Goal: Task Accomplishment & Management: Complete application form

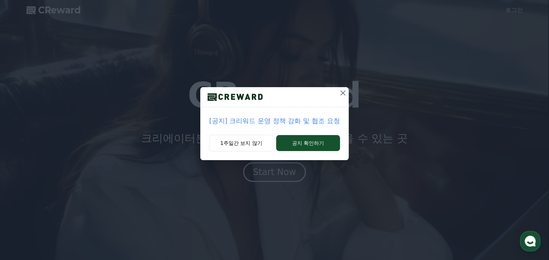
click at [305, 123] on p "[공지] 크리워드 운영 정책 강화 및 협조 요청" at bounding box center [274, 121] width 131 height 10
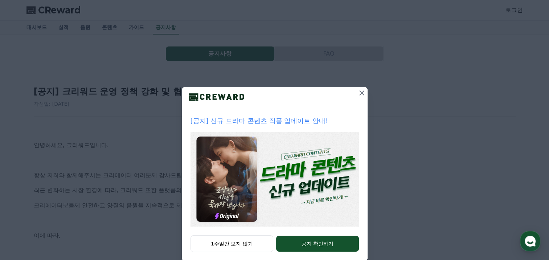
click at [361, 92] on icon at bounding box center [362, 93] width 9 height 9
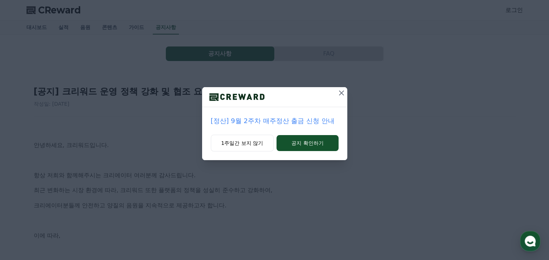
click at [343, 91] on icon at bounding box center [341, 93] width 9 height 9
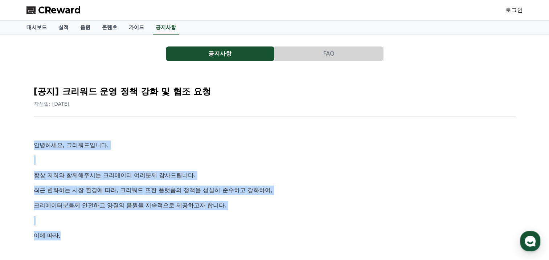
drag, startPoint x: 30, startPoint y: 141, endPoint x: 214, endPoint y: 232, distance: 204.7
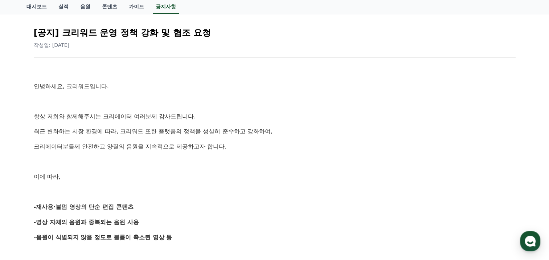
scroll to position [181, 0]
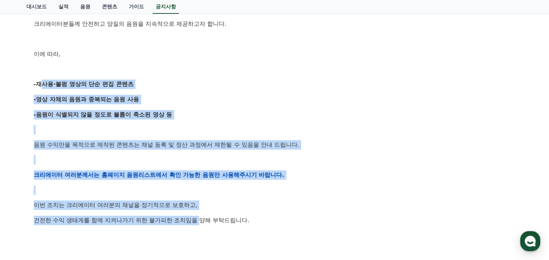
drag, startPoint x: 37, startPoint y: 84, endPoint x: 203, endPoint y: 218, distance: 213.2
click at [203, 218] on div "안녕하세요, 크리워드입니다. 항상 저희와 함께해주시는 크리에이터 여러분께 감사드립니다. 최근 변화하는 시장 환경에 따라, 크리워드 또한 플랫폼…" at bounding box center [275, 175] width 482 height 462
drag, startPoint x: 203, startPoint y: 218, endPoint x: 176, endPoint y: 100, distance: 120.8
click at [176, 100] on p "-영상 자체의 음원과 중복되는 음원 사용" at bounding box center [275, 99] width 482 height 9
click at [189, 95] on p "-영상 자체의 음원과 중복되는 음원 사용" at bounding box center [275, 99] width 482 height 9
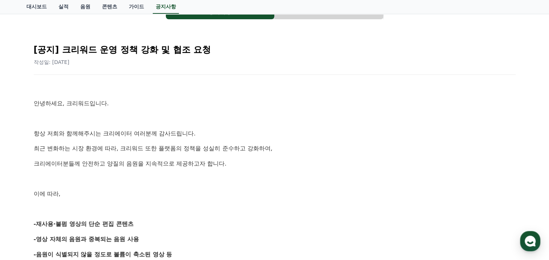
scroll to position [0, 0]
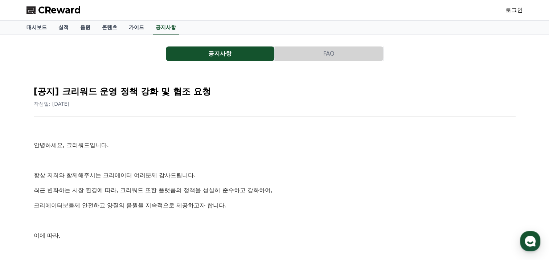
click at [509, 12] on link "로그인" at bounding box center [514, 10] width 17 height 9
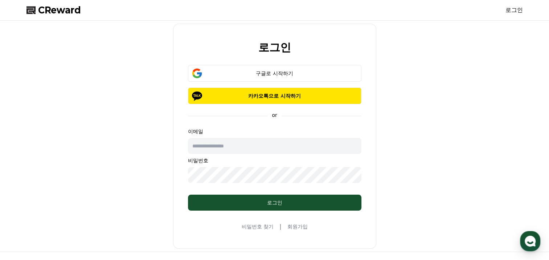
click at [296, 227] on link "회원가입" at bounding box center [297, 226] width 20 height 7
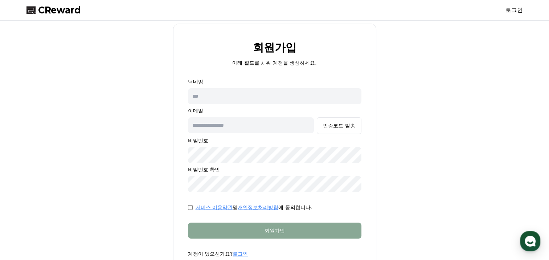
click at [236, 92] on input "text" at bounding box center [275, 96] width 174 height 16
type input "*"
type input "**"
type input "**********"
click at [348, 128] on div "인증코드 발송" at bounding box center [339, 125] width 32 height 7
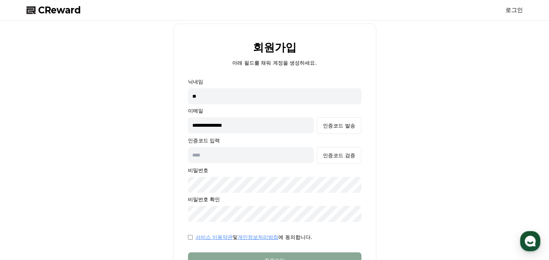
click at [263, 155] on input "text" at bounding box center [251, 155] width 126 height 16
type input "******"
click at [358, 154] on button "인증코드 검증" at bounding box center [339, 155] width 44 height 17
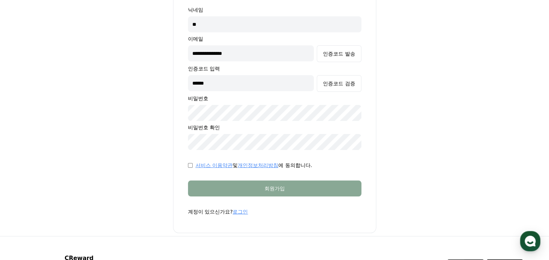
scroll to position [73, 0]
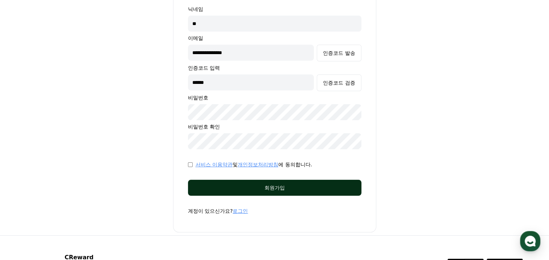
click at [245, 188] on div "회원가입" at bounding box center [275, 187] width 144 height 7
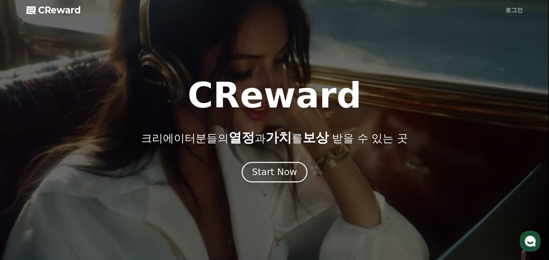
click at [286, 172] on div "Start Now" at bounding box center [274, 172] width 45 height 12
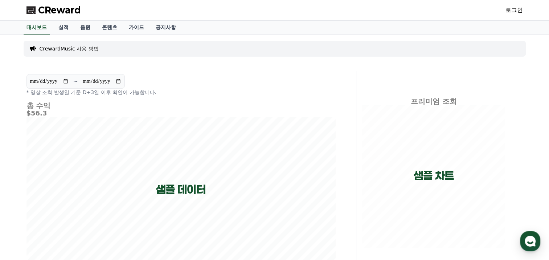
click at [515, 8] on link "로그인" at bounding box center [514, 10] width 17 height 9
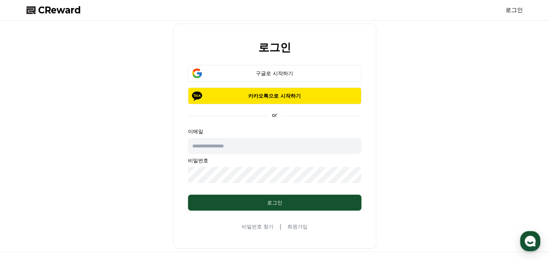
click at [250, 141] on input "text" at bounding box center [275, 146] width 174 height 16
type input "**********"
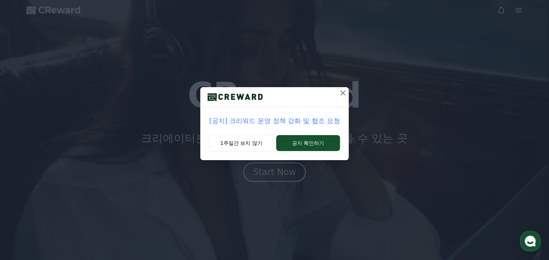
drag, startPoint x: 420, startPoint y: 2, endPoint x: 343, endPoint y: 92, distance: 118.4
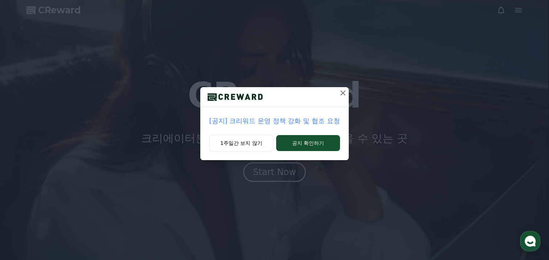
click at [343, 92] on icon at bounding box center [342, 92] width 5 height 5
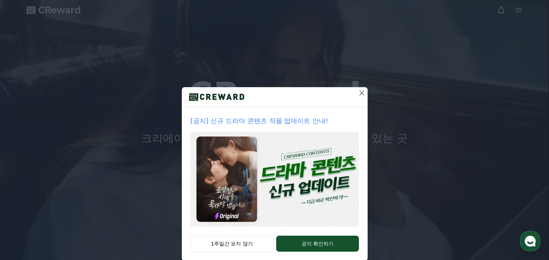
click at [359, 94] on icon at bounding box center [362, 93] width 9 height 9
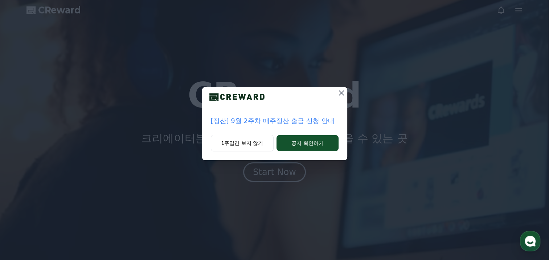
click at [344, 93] on icon at bounding box center [341, 93] width 9 height 9
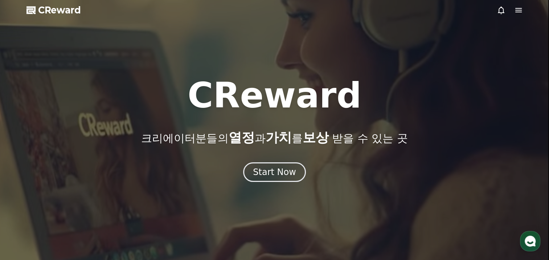
click at [517, 10] on icon at bounding box center [518, 10] width 7 height 4
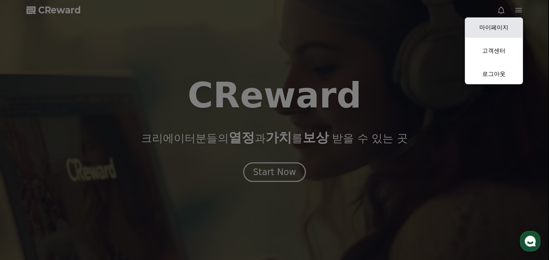
click at [503, 29] on link "마이페이지" at bounding box center [494, 27] width 58 height 20
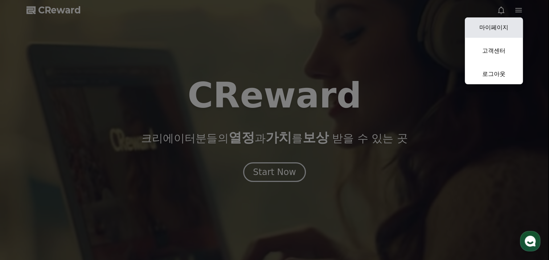
select select "**********"
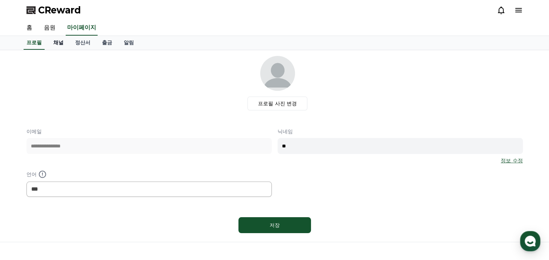
click at [60, 45] on link "채널" at bounding box center [59, 43] width 22 height 14
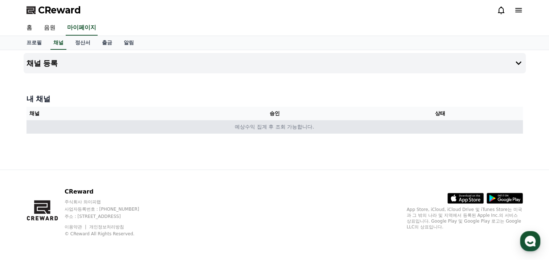
click at [327, 127] on td "예상수익 집계 후 조회 가능합니다." at bounding box center [274, 126] width 497 height 13
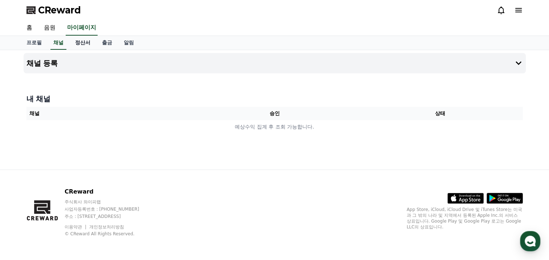
click at [83, 42] on link "정산서" at bounding box center [82, 43] width 27 height 14
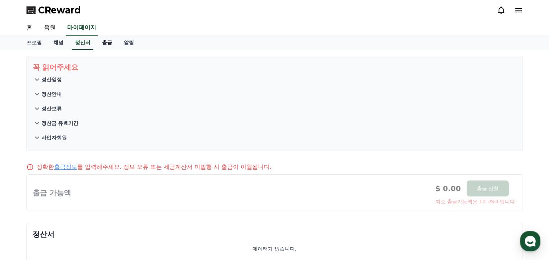
click at [110, 42] on link "출금" at bounding box center [107, 43] width 22 height 14
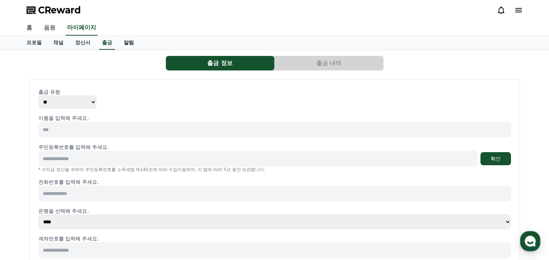
click at [125, 41] on link "알림" at bounding box center [129, 43] width 22 height 14
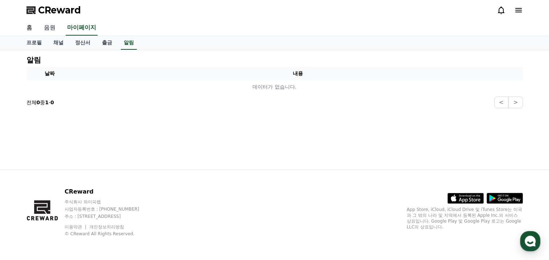
click at [45, 30] on link "음원" at bounding box center [49, 27] width 23 height 15
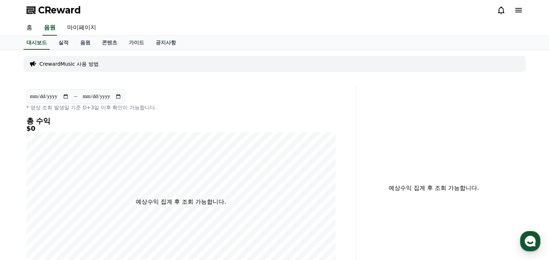
click at [31, 30] on link "홈" at bounding box center [29, 27] width 17 height 15
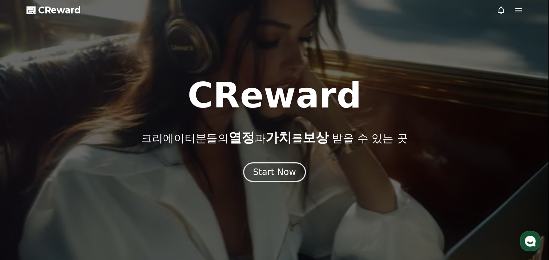
click at [273, 174] on div "Start Now" at bounding box center [274, 172] width 43 height 12
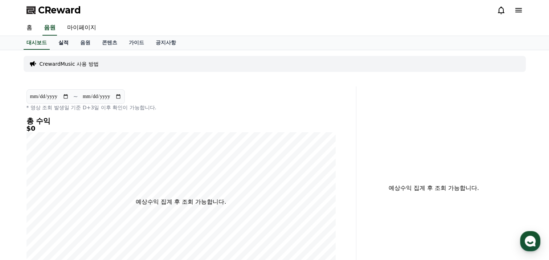
click at [67, 44] on link "실적" at bounding box center [64, 43] width 22 height 14
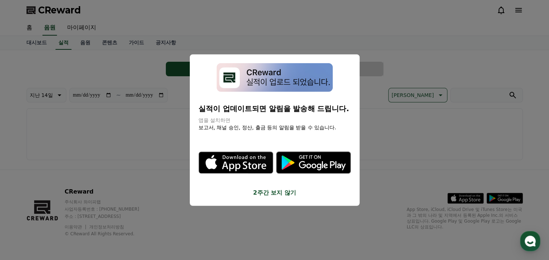
click at [276, 192] on button "2주간 보지 않기" at bounding box center [275, 192] width 152 height 9
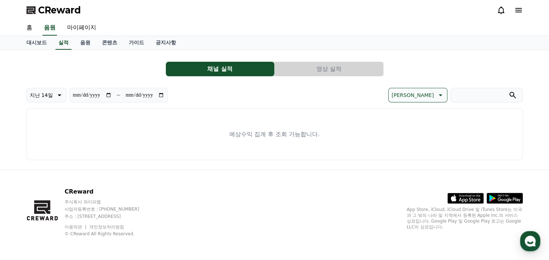
click at [213, 70] on button "채널 실적" at bounding box center [220, 69] width 109 height 15
click at [306, 66] on button "영상 실적" at bounding box center [329, 69] width 109 height 15
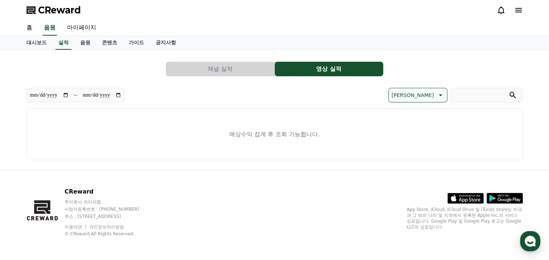
click at [519, 10] on icon at bounding box center [518, 10] width 9 height 9
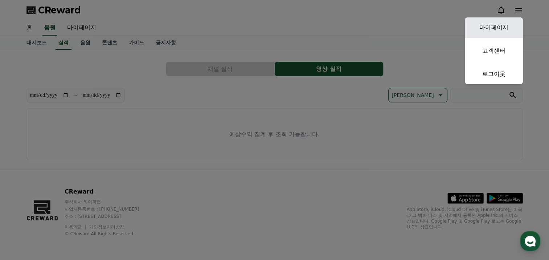
click at [503, 22] on link "마이페이지" at bounding box center [494, 27] width 58 height 20
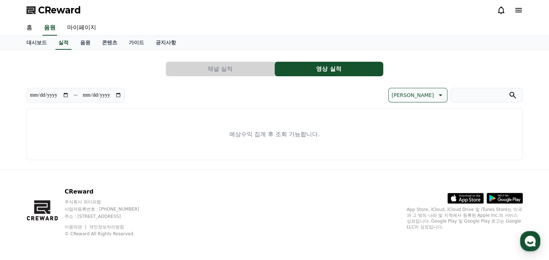
select select "**********"
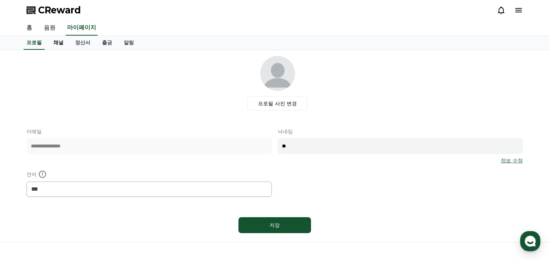
click at [58, 41] on link "채널" at bounding box center [59, 43] width 22 height 14
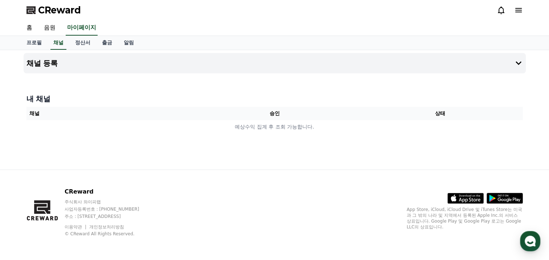
click at [485, 74] on div at bounding box center [275, 76] width 502 height 6
click at [517, 60] on icon at bounding box center [518, 63] width 9 height 9
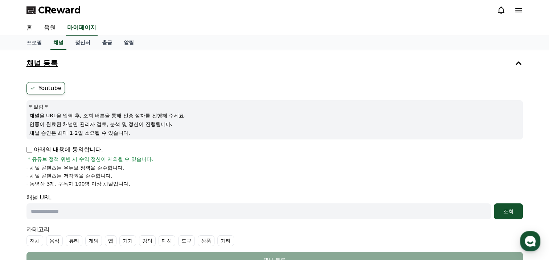
drag, startPoint x: 30, startPoint y: 115, endPoint x: 176, endPoint y: 133, distance: 146.7
click at [176, 133] on div "* 알림 * 채널을 URL을 입력 후, 조회 버튼을 통해 인증 절차를 진행해 주세요. 인증이 완료된 채널만 관리자 검토, 분석 및 정산이 진행…" at bounding box center [274, 119] width 497 height 39
drag, startPoint x: 176, startPoint y: 133, endPoint x: 168, endPoint y: 134, distance: 8.1
click at [168, 134] on p "채널 승인은 최대 1-2일 소요될 수 있습니다." at bounding box center [274, 132] width 491 height 7
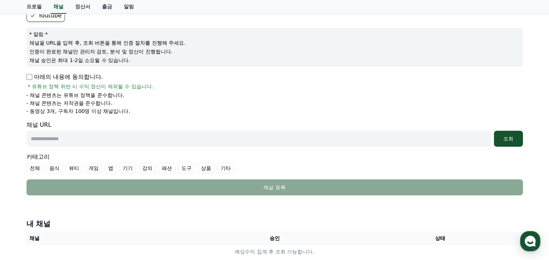
click at [138, 133] on input "text" at bounding box center [258, 139] width 465 height 16
paste input "**********"
type input "**********"
click at [35, 165] on label "전체" at bounding box center [34, 168] width 17 height 11
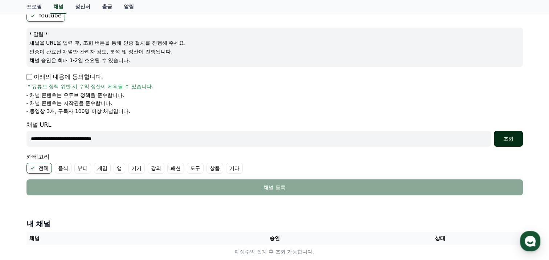
click at [515, 136] on div "조회" at bounding box center [508, 138] width 23 height 7
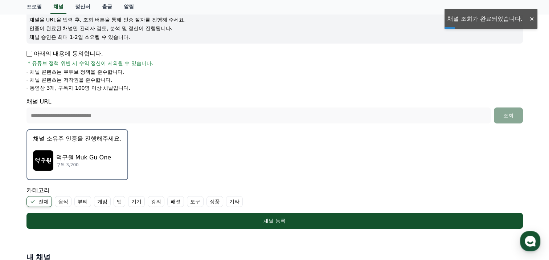
scroll to position [109, 0]
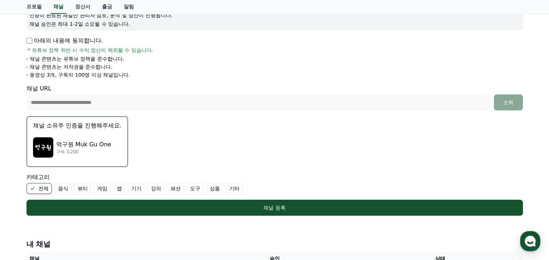
click at [94, 150] on p "구독 3,200" at bounding box center [83, 152] width 55 height 6
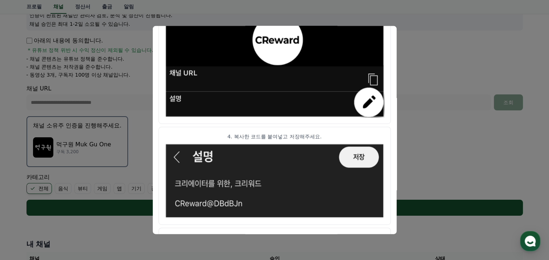
scroll to position [345, 0]
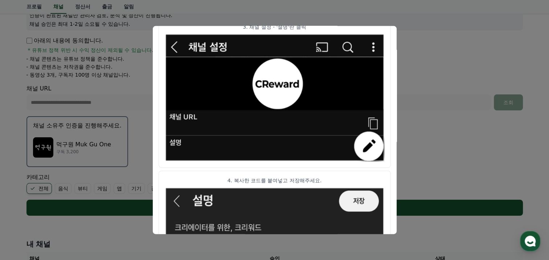
click at [367, 147] on img "modal" at bounding box center [275, 98] width 220 height 128
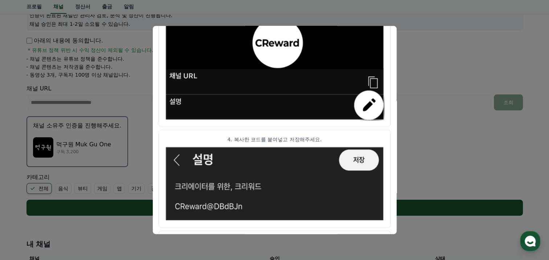
scroll to position [418, 0]
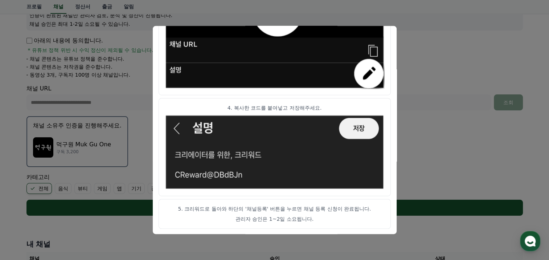
click at [373, 53] on img "modal" at bounding box center [275, 25] width 220 height 128
click at [376, 51] on img "modal" at bounding box center [275, 25] width 220 height 128
click at [272, 222] on p "관리자 승인은 1~2일 소요됩니다." at bounding box center [275, 219] width 220 height 7
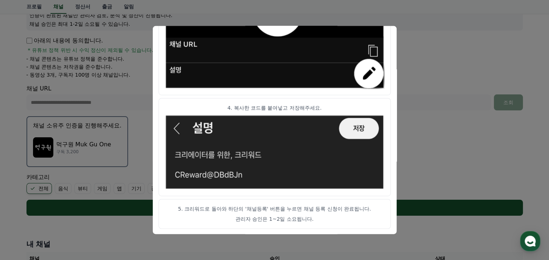
click at [399, 225] on button "close modal" at bounding box center [274, 130] width 549 height 260
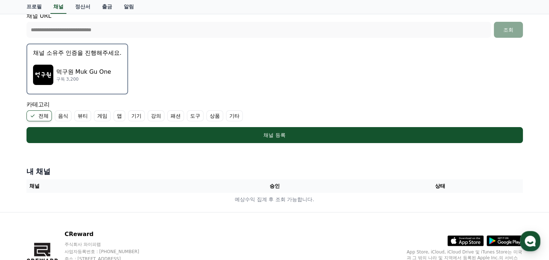
scroll to position [150, 0]
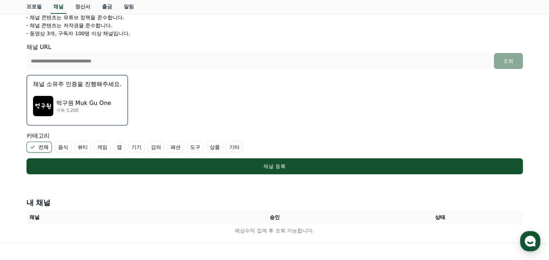
click at [91, 102] on p "먹구원 Muk Gu One" at bounding box center [83, 103] width 55 height 9
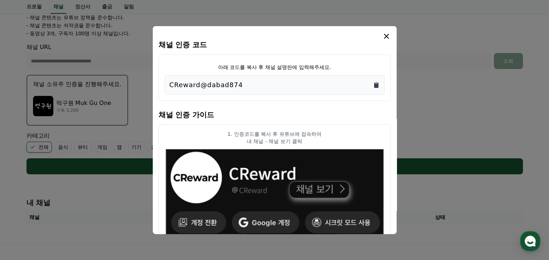
click at [376, 85] on icon "Copy to clipboard" at bounding box center [376, 84] width 4 height 5
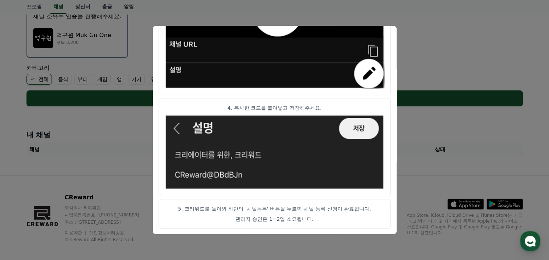
scroll to position [223, 0]
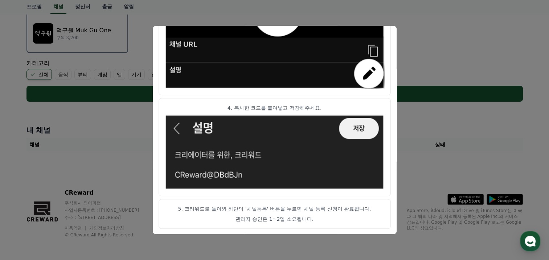
click at [431, 56] on button "close modal" at bounding box center [274, 130] width 549 height 260
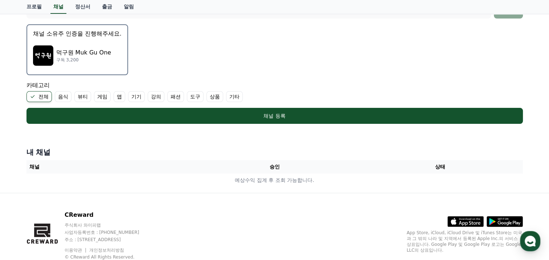
scroll to position [150, 0]
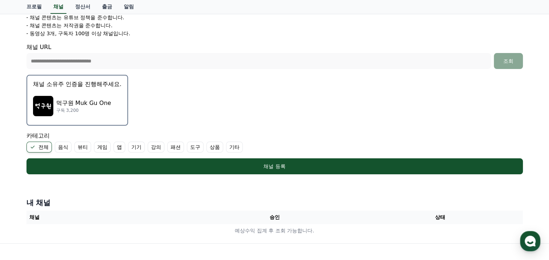
click at [85, 103] on p "먹구원 Muk Gu One" at bounding box center [83, 103] width 55 height 9
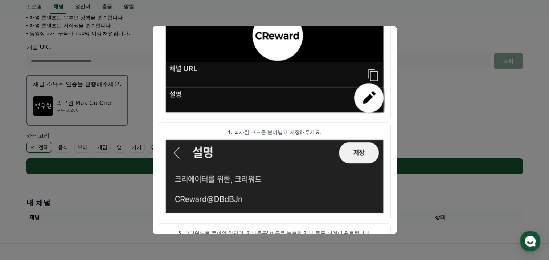
scroll to position [418, 0]
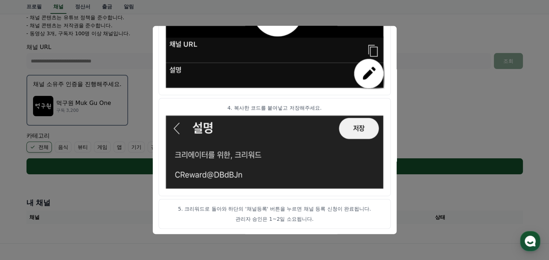
click at [435, 99] on button "close modal" at bounding box center [274, 130] width 549 height 260
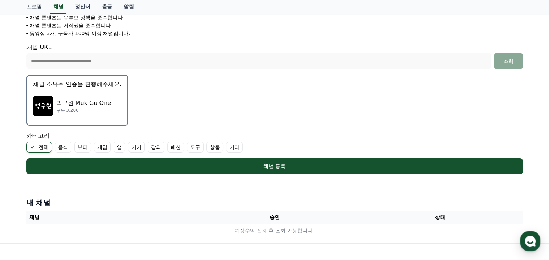
click at [74, 111] on p "구독 3,200" at bounding box center [83, 110] width 55 height 6
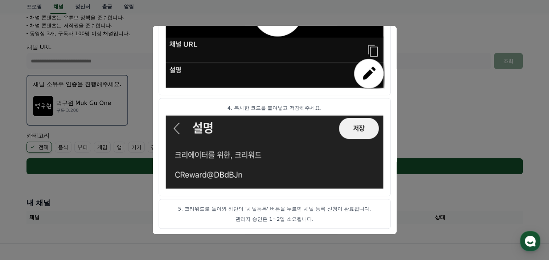
scroll to position [223, 0]
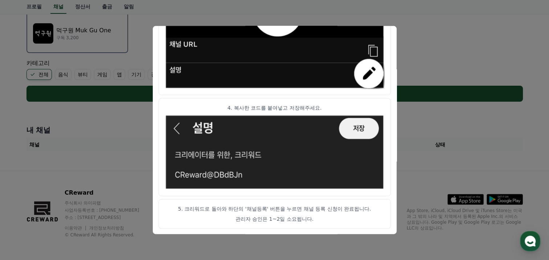
click at [363, 133] on img "modal" at bounding box center [275, 152] width 220 height 76
click at [436, 135] on button "close modal" at bounding box center [274, 130] width 549 height 260
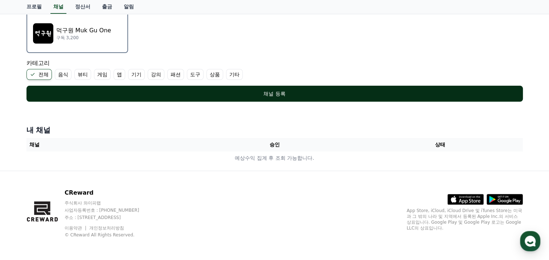
click at [276, 90] on div "채널 등록" at bounding box center [275, 93] width 468 height 7
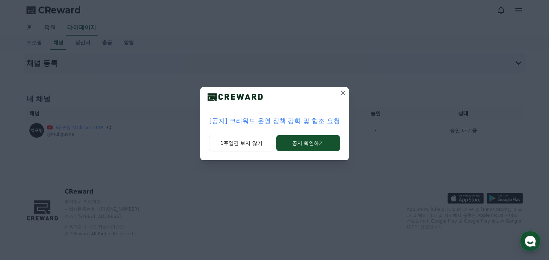
click at [344, 92] on icon at bounding box center [343, 93] width 9 height 9
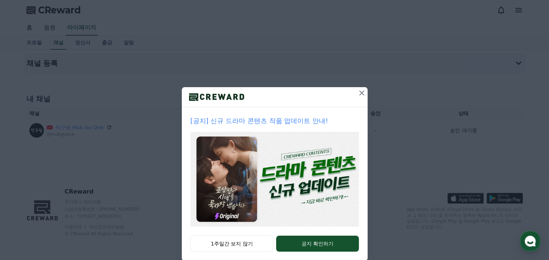
click at [359, 89] on icon at bounding box center [362, 93] width 9 height 9
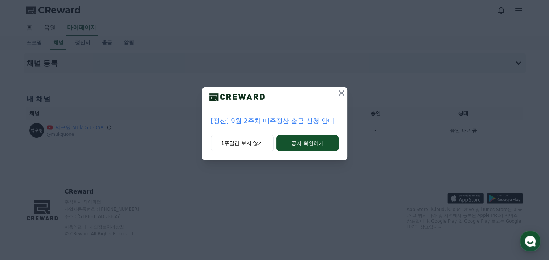
click at [341, 95] on icon at bounding box center [341, 93] width 9 height 9
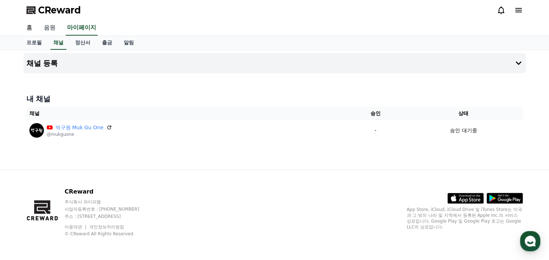
click at [45, 26] on link "음원" at bounding box center [49, 27] width 23 height 15
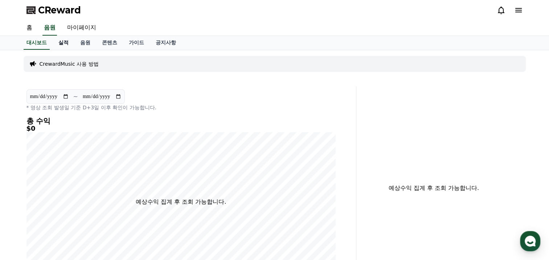
click at [61, 44] on link "실적" at bounding box center [64, 43] width 22 height 14
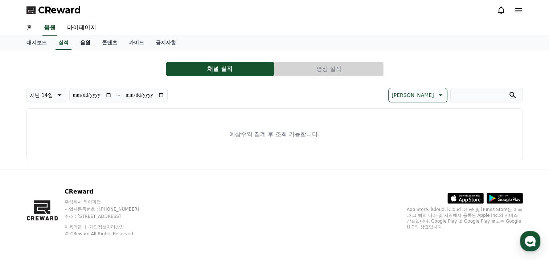
click at [90, 42] on link "음원" at bounding box center [85, 43] width 22 height 14
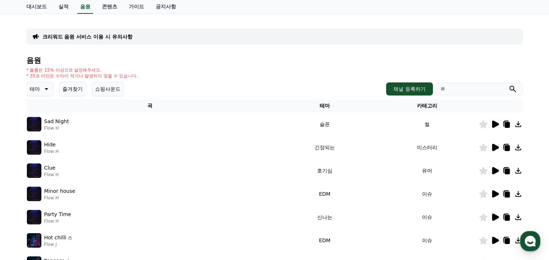
scroll to position [36, 0]
click at [496, 125] on icon at bounding box center [495, 123] width 7 height 7
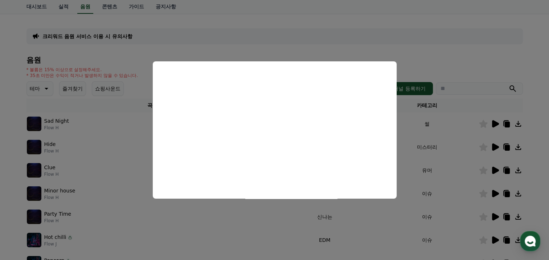
click at [460, 36] on button "close modal" at bounding box center [274, 130] width 549 height 260
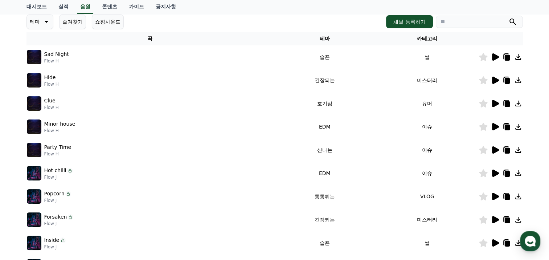
scroll to position [49, 0]
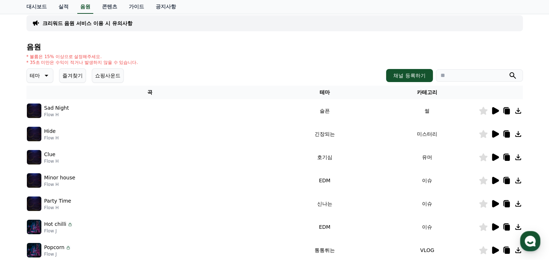
click at [39, 74] on p "테마" at bounding box center [35, 75] width 10 height 10
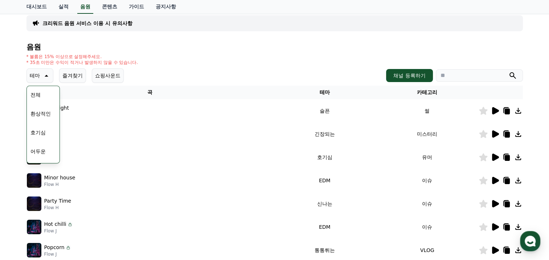
scroll to position [36, 0]
click at [41, 148] on button "통통튀는" at bounding box center [41, 153] width 26 height 16
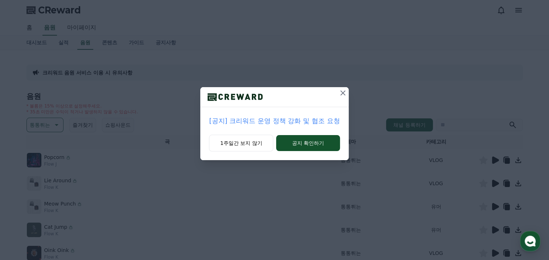
click at [345, 94] on icon at bounding box center [343, 93] width 9 height 9
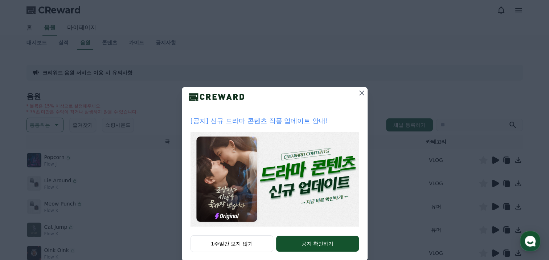
click at [358, 91] on icon at bounding box center [362, 93] width 9 height 9
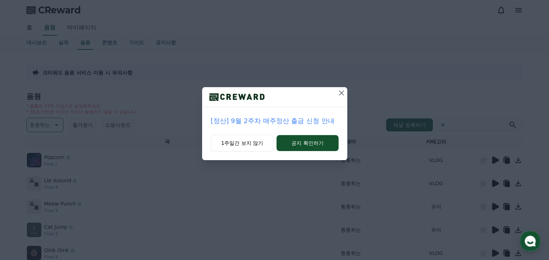
click at [342, 94] on icon at bounding box center [341, 92] width 5 height 5
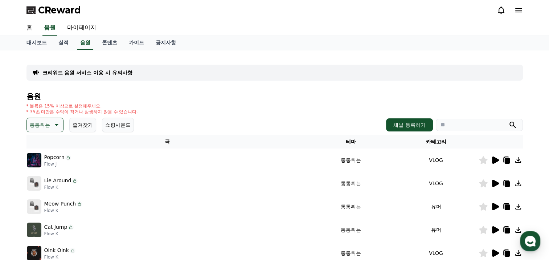
click at [495, 159] on icon at bounding box center [495, 159] width 7 height 7
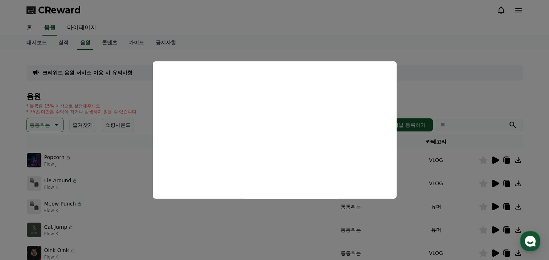
click at [459, 96] on button "close modal" at bounding box center [274, 130] width 549 height 260
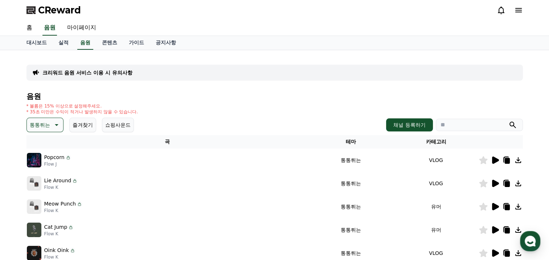
click at [494, 184] on icon at bounding box center [495, 183] width 7 height 7
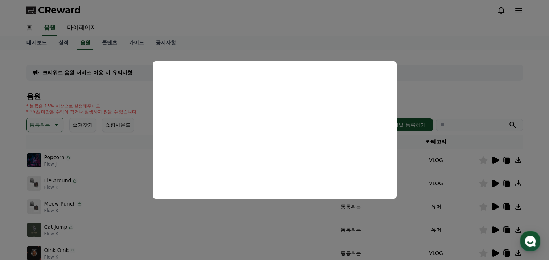
click at [470, 93] on button "close modal" at bounding box center [274, 130] width 549 height 260
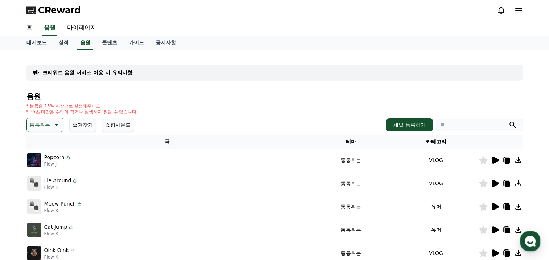
click at [38, 119] on button "통통튀는" at bounding box center [44, 125] width 37 height 15
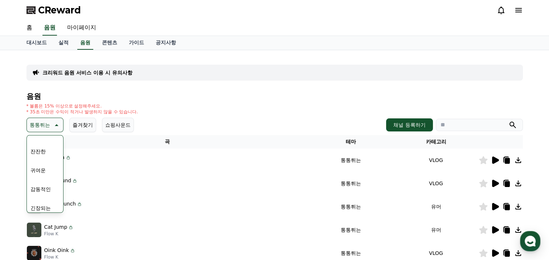
scroll to position [299, 0]
click at [44, 203] on button "코믹한" at bounding box center [38, 204] width 21 height 16
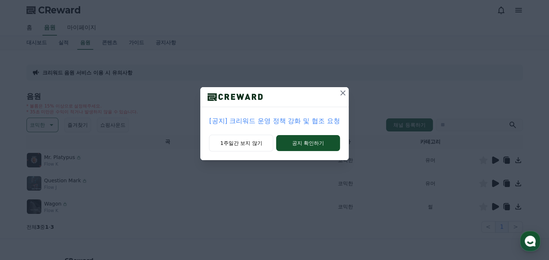
click at [342, 93] on icon at bounding box center [343, 93] width 9 height 9
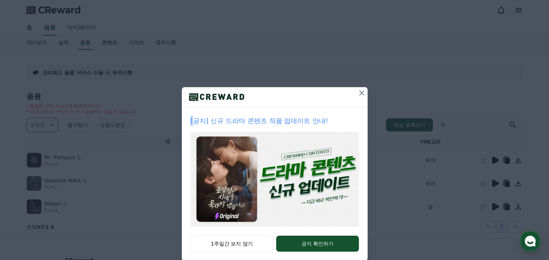
click at [342, 93] on div at bounding box center [275, 97] width 186 height 20
drag, startPoint x: 342, startPoint y: 93, endPoint x: 358, endPoint y: 94, distance: 16.4
click at [358, 94] on icon at bounding box center [362, 93] width 9 height 9
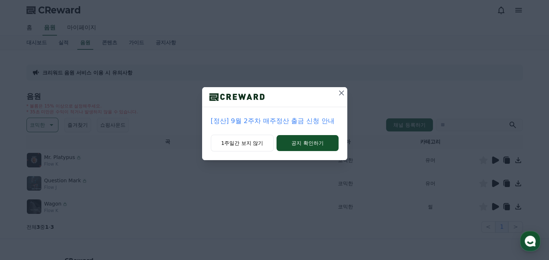
click at [340, 93] on icon at bounding box center [341, 93] width 9 height 9
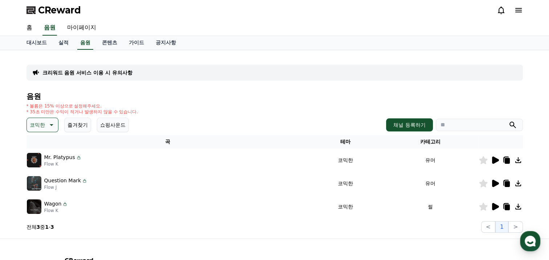
click at [494, 160] on icon at bounding box center [495, 159] width 7 height 7
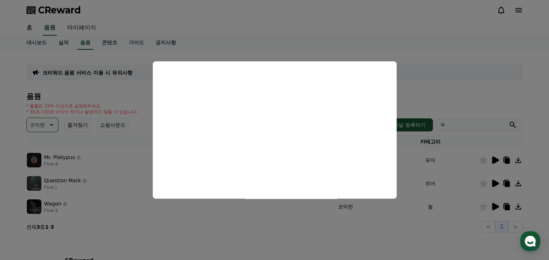
click at [464, 91] on button "close modal" at bounding box center [274, 130] width 549 height 260
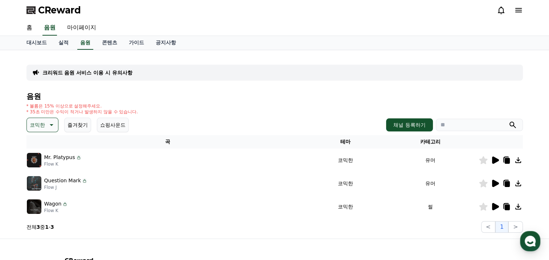
click at [481, 160] on icon at bounding box center [483, 160] width 8 height 8
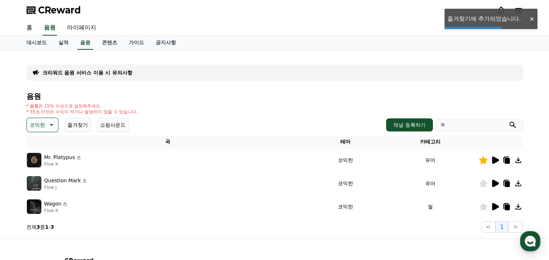
click at [495, 184] on icon at bounding box center [495, 183] width 7 height 7
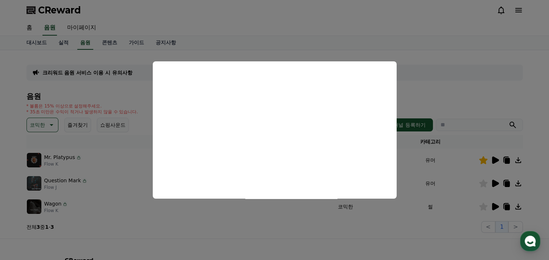
click at [492, 85] on button "close modal" at bounding box center [274, 130] width 549 height 260
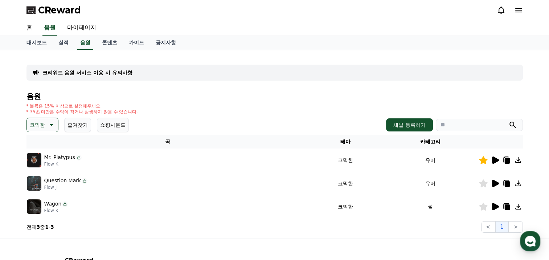
click at [481, 184] on icon at bounding box center [483, 183] width 8 height 8
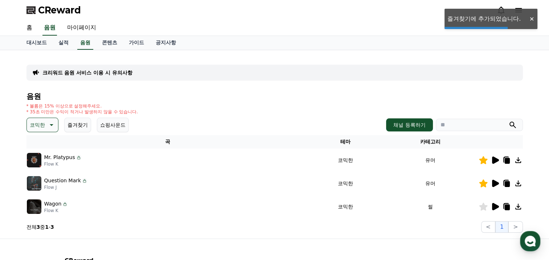
click at [494, 208] on icon at bounding box center [495, 206] width 7 height 7
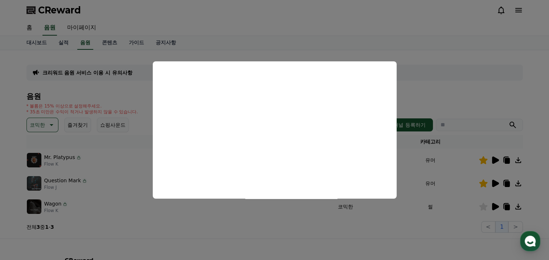
click at [461, 87] on button "close modal" at bounding box center [274, 130] width 549 height 260
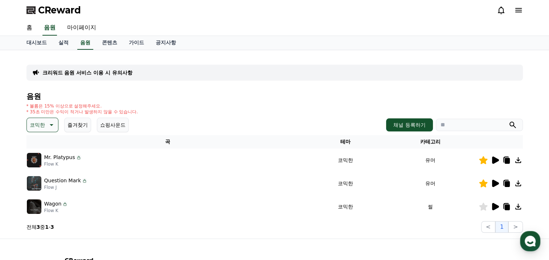
click at [483, 207] on icon at bounding box center [483, 207] width 8 height 8
click at [169, 43] on link "공지사항" at bounding box center [166, 43] width 32 height 14
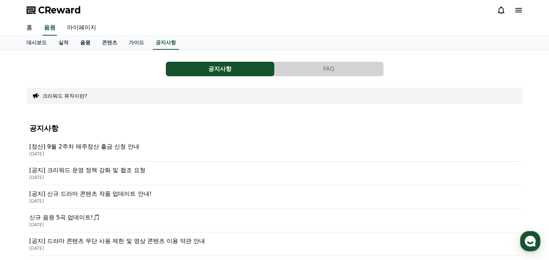
click at [84, 43] on link "음원" at bounding box center [85, 43] width 22 height 14
